Goal: Navigation & Orientation: Understand site structure

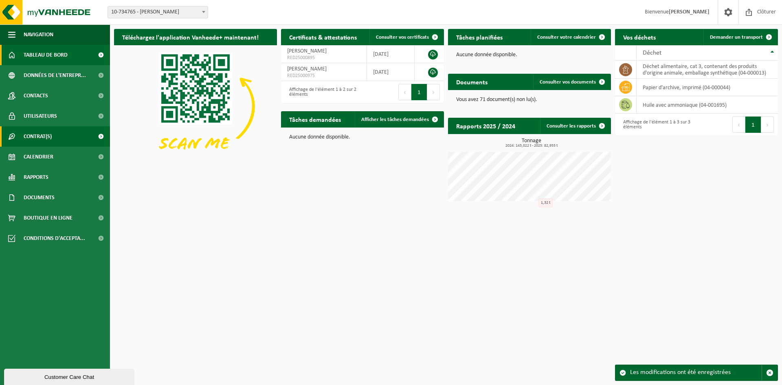
click at [56, 134] on link "Contrat(s)" at bounding box center [55, 136] width 110 height 20
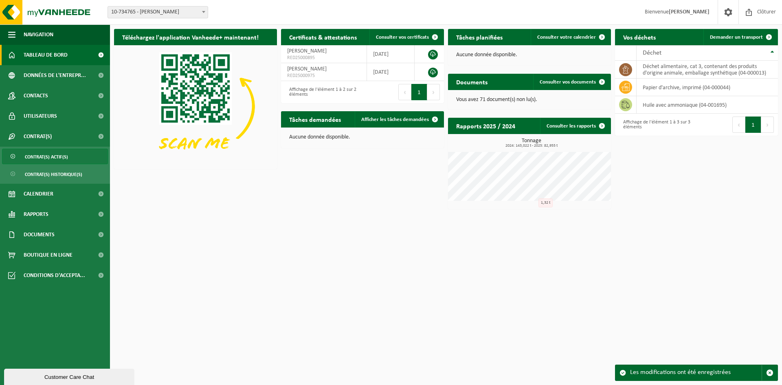
click at [51, 154] on span "Contrat(s) actif(s)" at bounding box center [46, 156] width 43 height 15
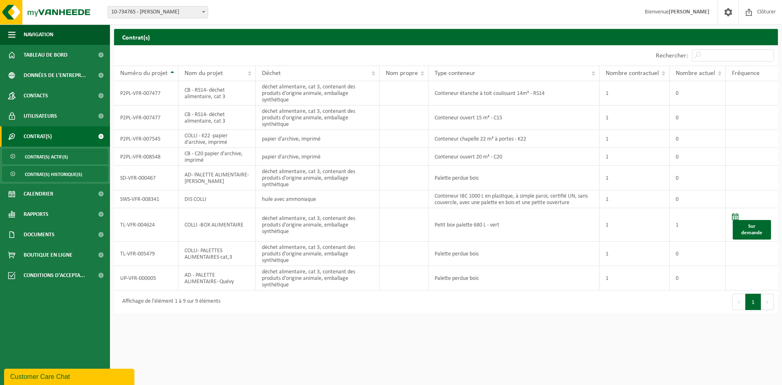
click at [50, 172] on span "Contrat(s) historique(s)" at bounding box center [53, 173] width 57 height 15
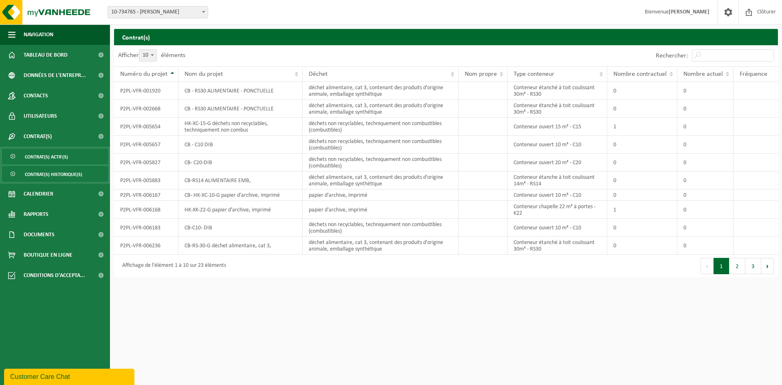
click at [50, 158] on span "Contrat(s) actif(s)" at bounding box center [46, 156] width 43 height 15
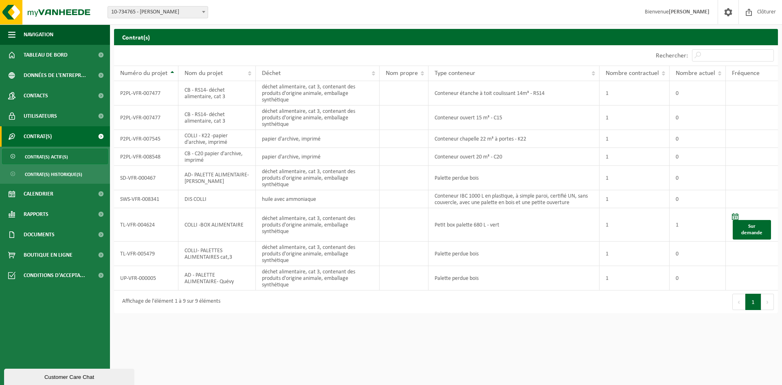
click at [199, 10] on span at bounding box center [203, 12] width 8 height 11
click at [136, 351] on html "Site: 10-734765 - OLANO CARVIN - CARVIN 10-734765 - OLANO CARVIN - CARVIN Bienv…" at bounding box center [391, 192] width 782 height 385
click at [50, 270] on span "Conditions d'accepta..." at bounding box center [54, 275] width 61 height 20
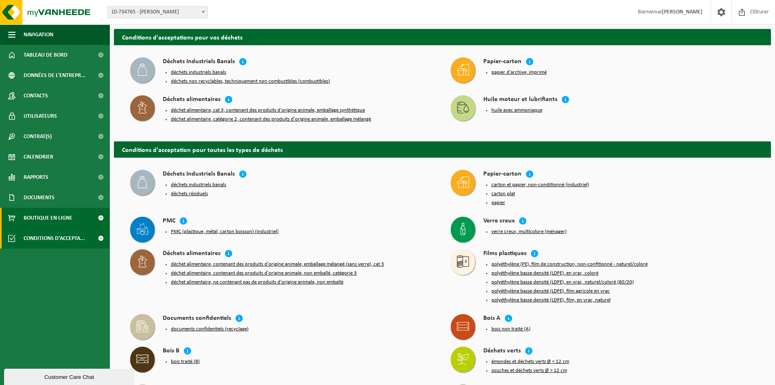
click at [55, 223] on span "Boutique en ligne" at bounding box center [48, 218] width 49 height 20
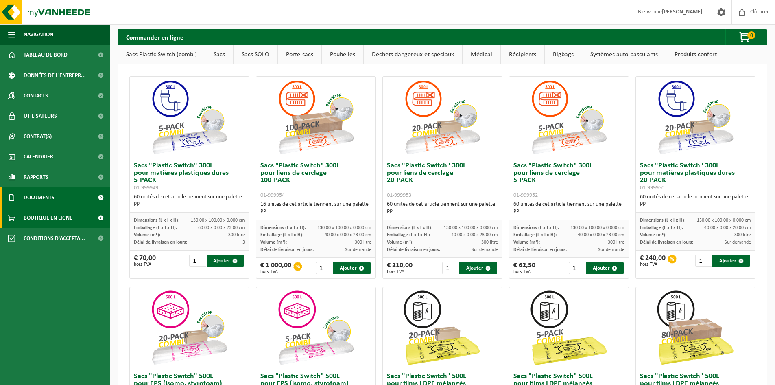
click at [53, 197] on span "Documents" at bounding box center [39, 197] width 31 height 20
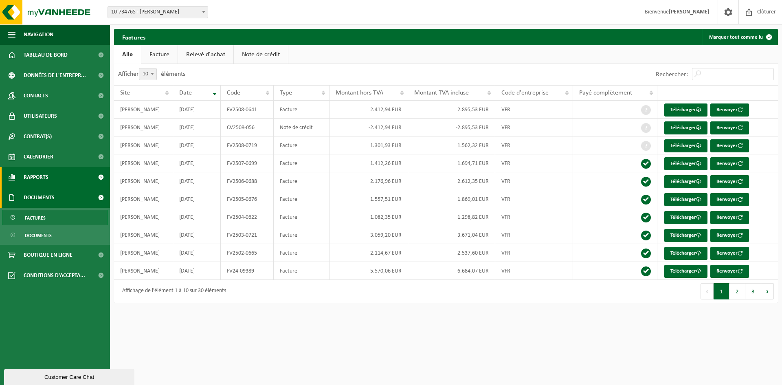
click at [50, 180] on link "Rapports" at bounding box center [55, 177] width 110 height 20
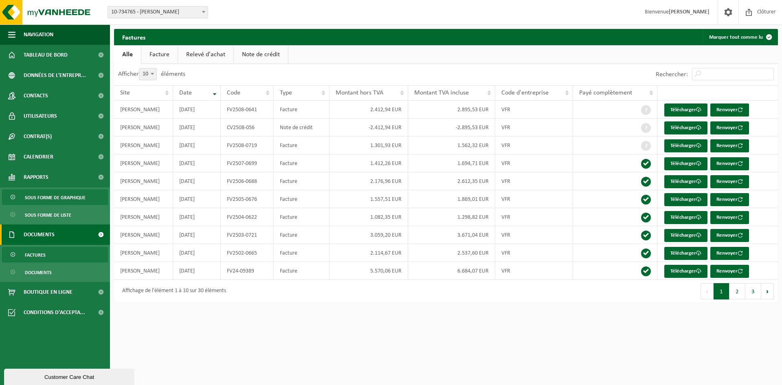
click at [47, 190] on span "Sous forme de graphique" at bounding box center [55, 197] width 61 height 15
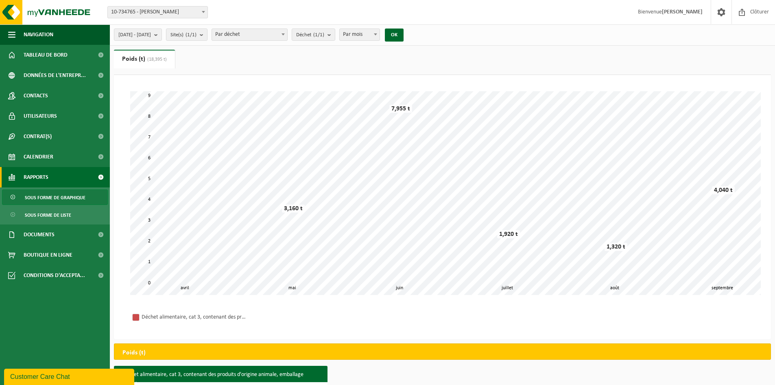
click at [48, 211] on span "Sous forme de liste" at bounding box center [48, 214] width 46 height 15
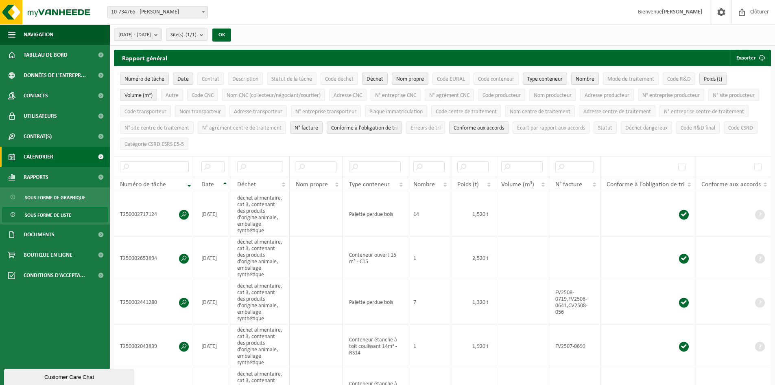
click at [51, 161] on span "Calendrier" at bounding box center [39, 157] width 30 height 20
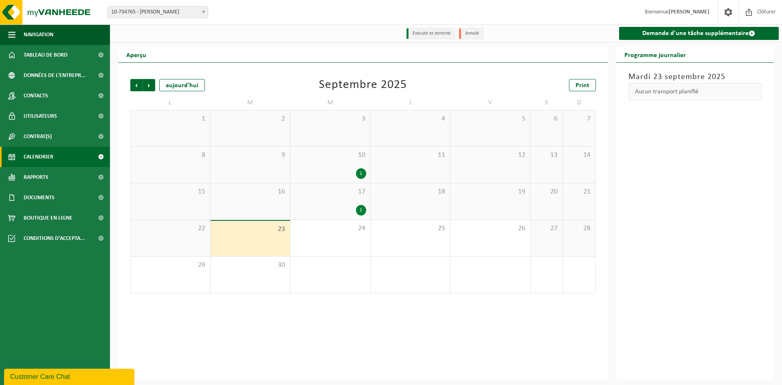
click at [361, 176] on div "1" at bounding box center [361, 173] width 10 height 11
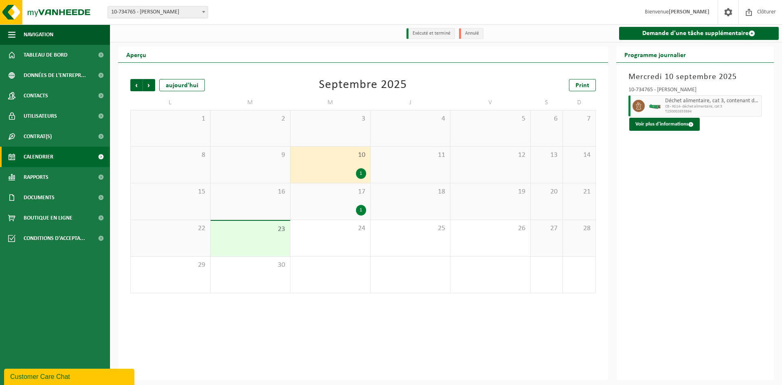
click at [340, 204] on div "17 1" at bounding box center [330, 201] width 80 height 36
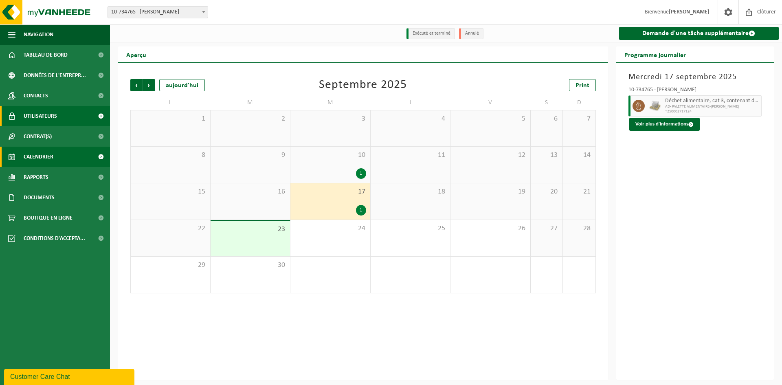
click at [64, 125] on link "Utilisateurs" at bounding box center [55, 116] width 110 height 20
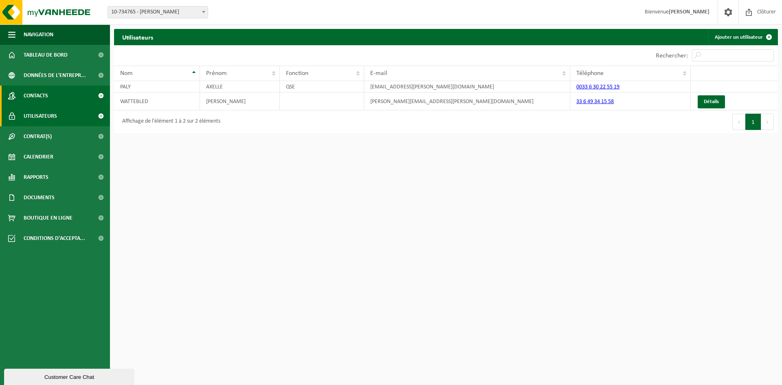
click at [60, 102] on link "Contacts" at bounding box center [55, 95] width 110 height 20
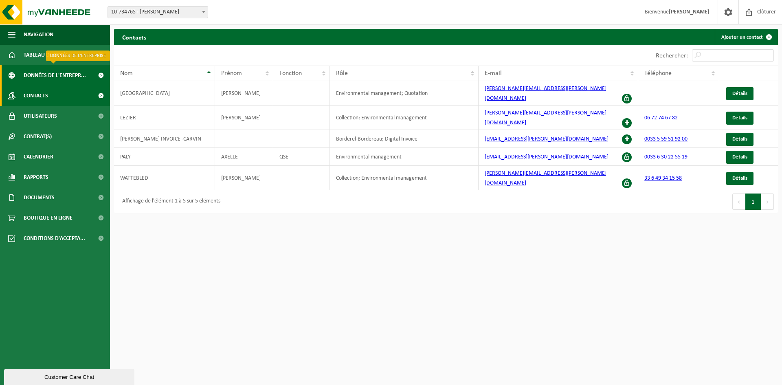
click at [56, 74] on span "Données de l'entrepr..." at bounding box center [55, 75] width 62 height 20
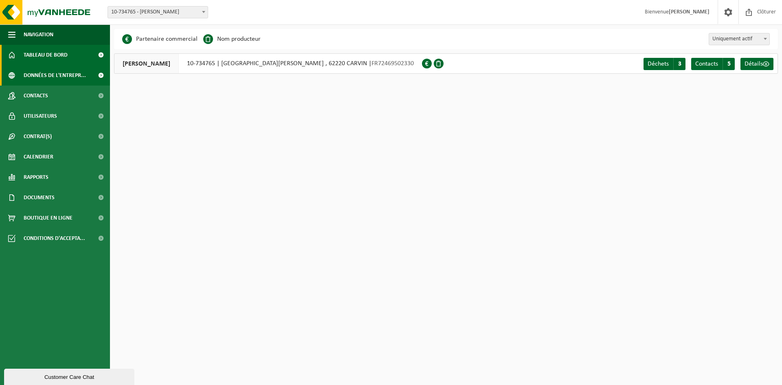
click at [57, 58] on span "Tableau de bord" at bounding box center [46, 55] width 44 height 20
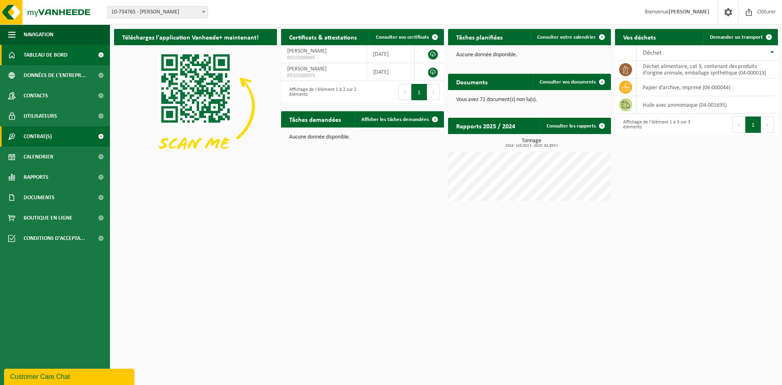
click at [49, 134] on span "Contrat(s)" at bounding box center [38, 136] width 28 height 20
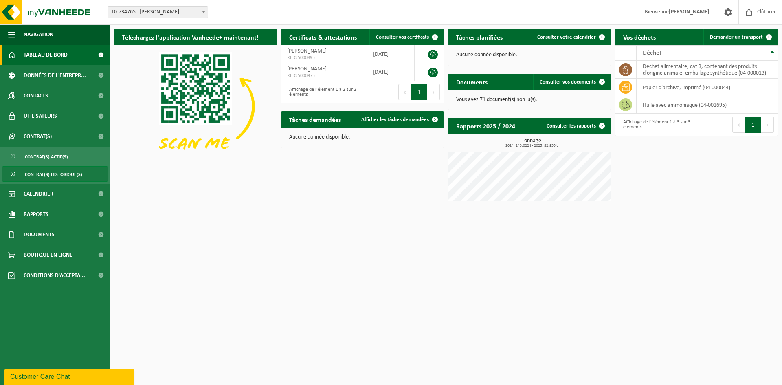
click at [55, 177] on span "Contrat(s) historique(s)" at bounding box center [53, 173] width 57 height 15
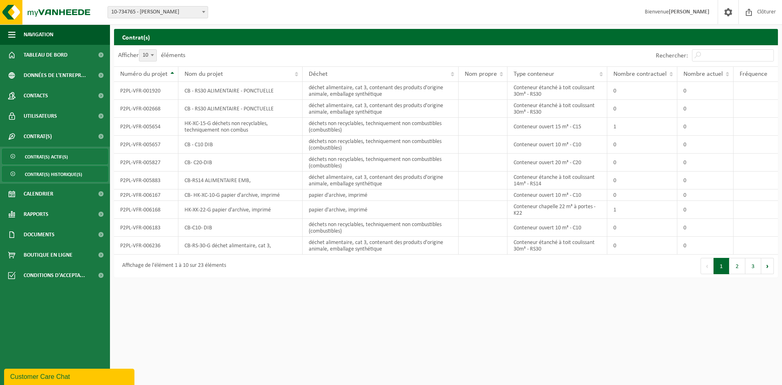
click at [55, 160] on span "Contrat(s) actif(s)" at bounding box center [46, 156] width 43 height 15
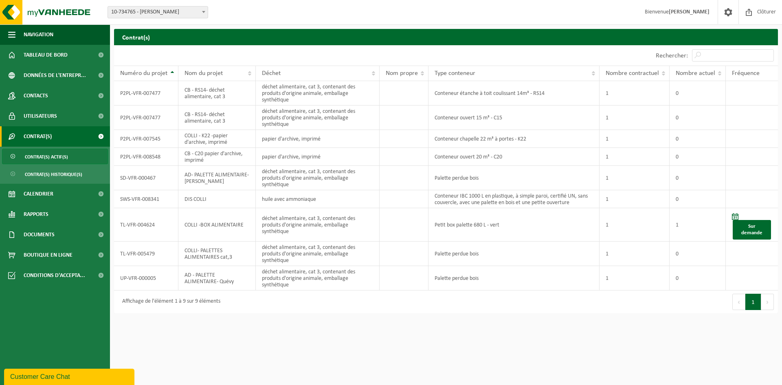
click at [50, 131] on span "Contrat(s)" at bounding box center [38, 136] width 28 height 20
